Goal: Find specific page/section: Find specific page/section

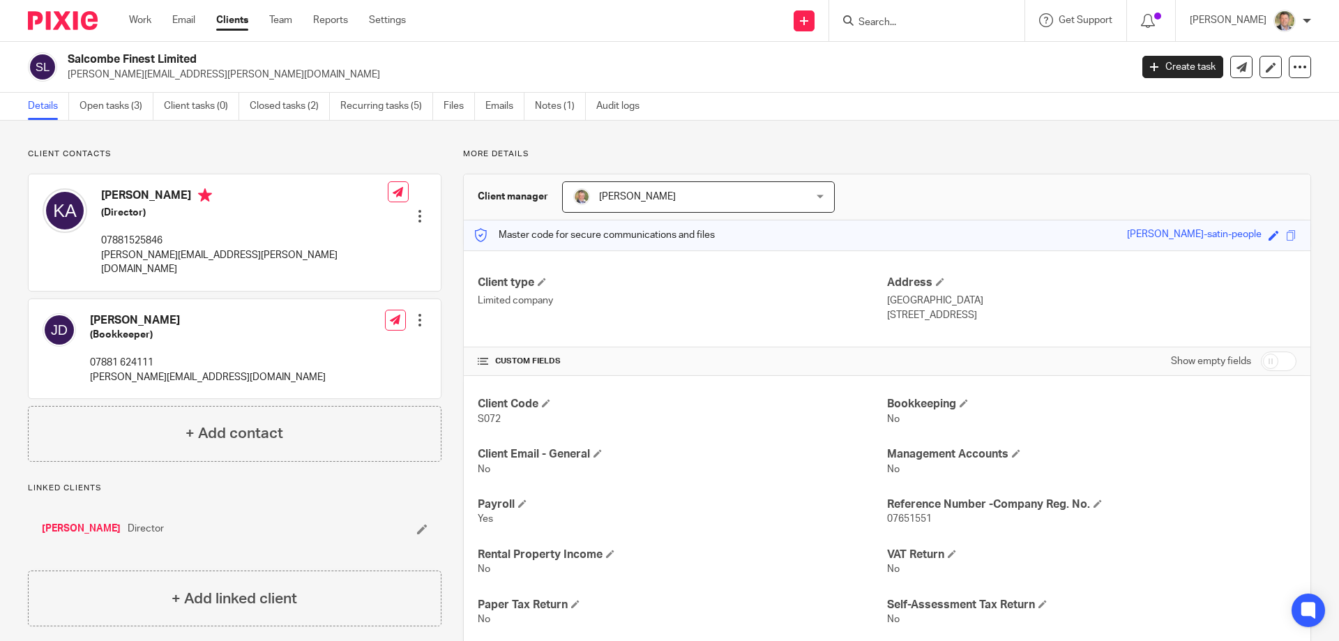
click at [943, 24] on input "Search" at bounding box center [920, 23] width 126 height 13
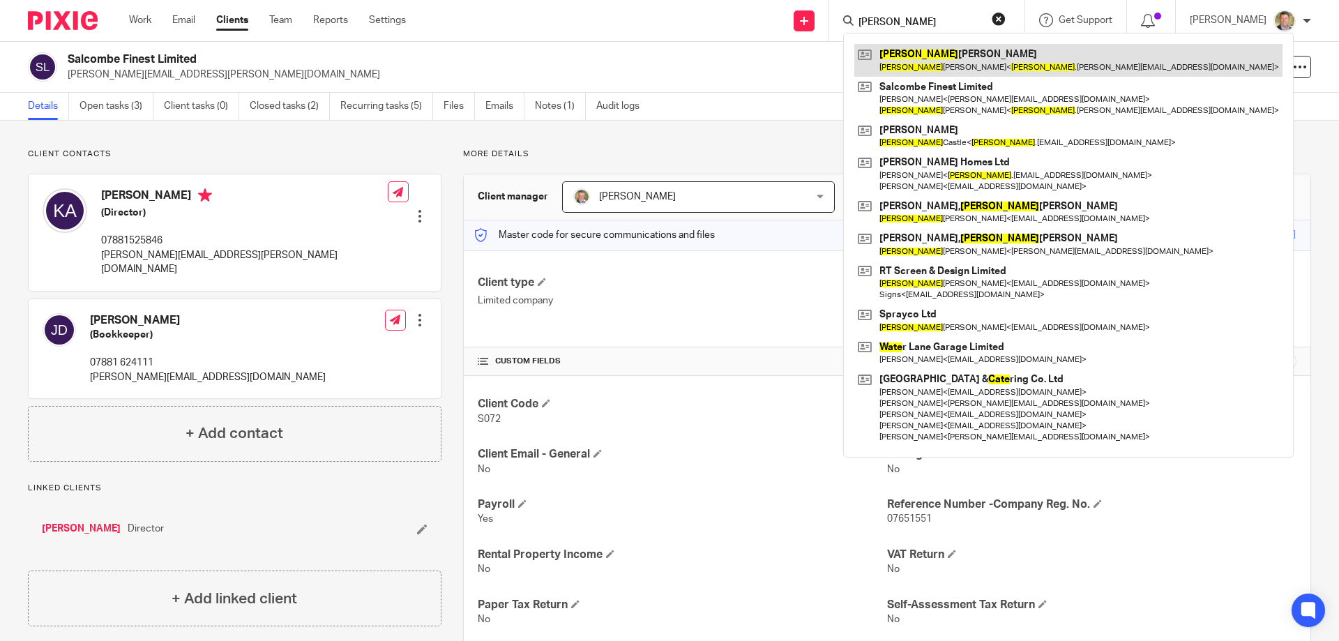
type input "[PERSON_NAME]"
click at [912, 59] on link at bounding box center [1068, 60] width 428 height 32
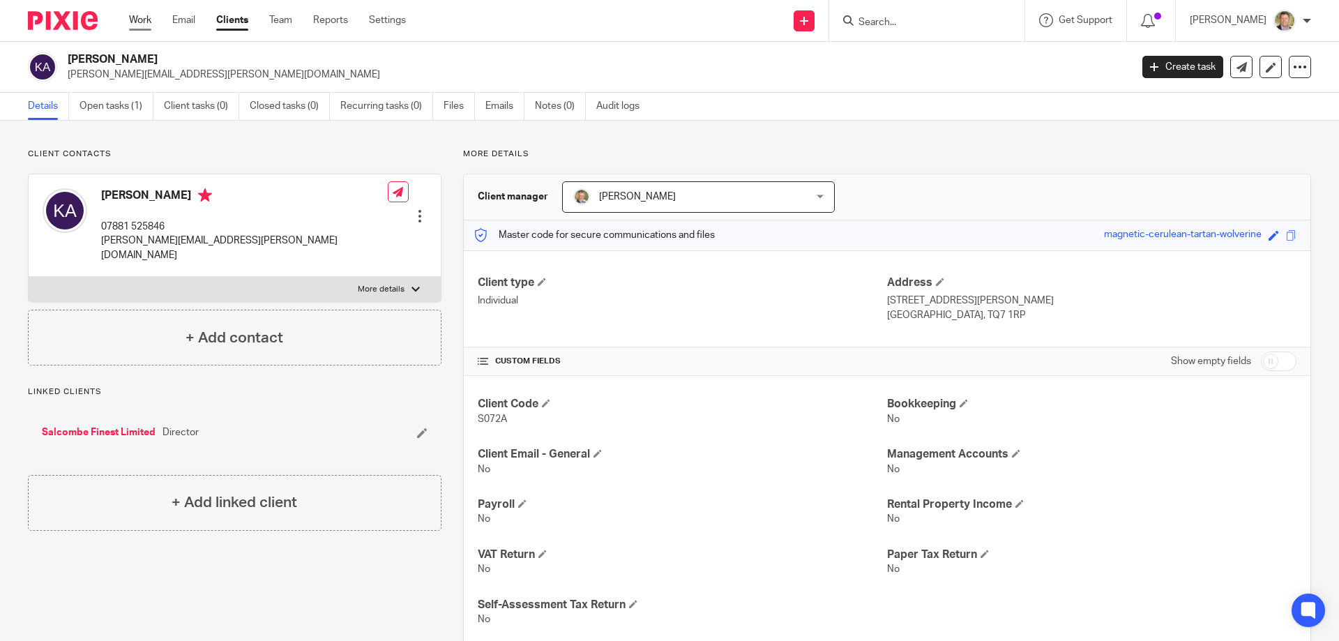
click at [141, 20] on link "Work" at bounding box center [140, 20] width 22 height 14
